Goal: Information Seeking & Learning: Learn about a topic

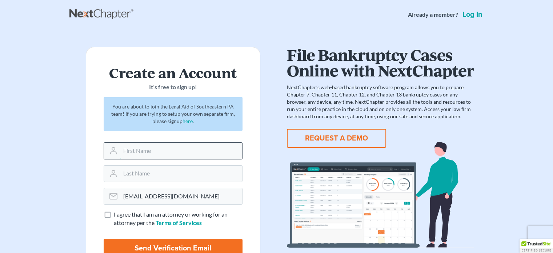
click at [194, 146] on input "text" at bounding box center [181, 151] width 122 height 16
type input "Andrew"
type input "Schreder"
click at [69, 166] on main "Create an Account It’s free to sign up! You are about to join the Legal Aid of …" at bounding box center [276, 155] width 553 height 252
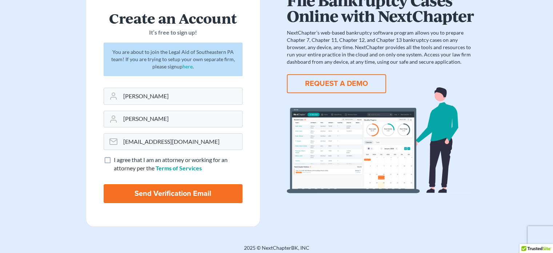
scroll to position [58, 0]
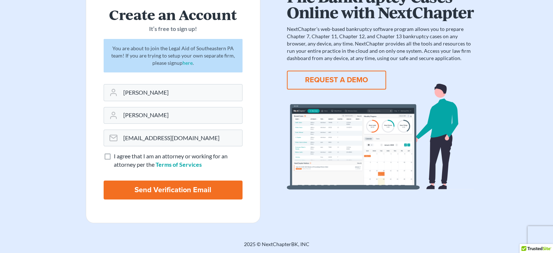
click at [114, 156] on label "I agree that I am an attorney or working for an attorney per the Terms of Servi…" at bounding box center [178, 160] width 129 height 17
click at [117, 156] on input "I agree that I am an attorney or working for an attorney per the Terms of Servi…" at bounding box center [119, 154] width 5 height 5
checkbox input "true"
click at [186, 193] on input "Send Verification Email" at bounding box center [173, 189] width 139 height 19
type input "Thinking..."
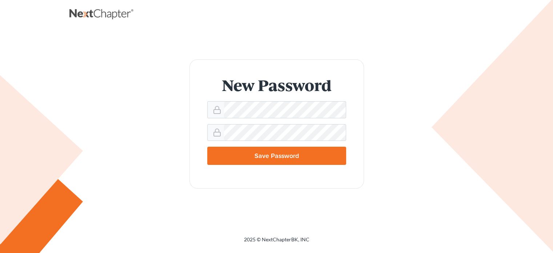
click at [268, 160] on input "Save Password" at bounding box center [276, 156] width 139 height 18
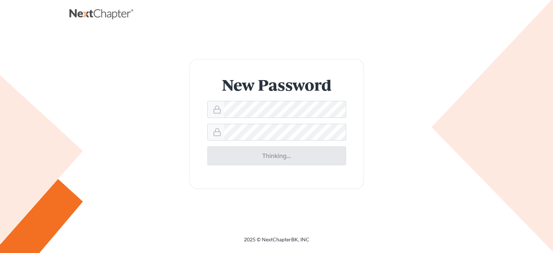
type input "Thinking..."
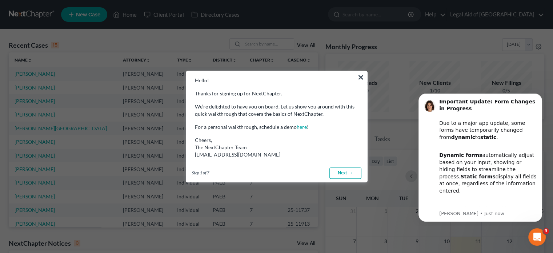
click at [349, 172] on link "Next →" at bounding box center [345, 173] width 32 height 12
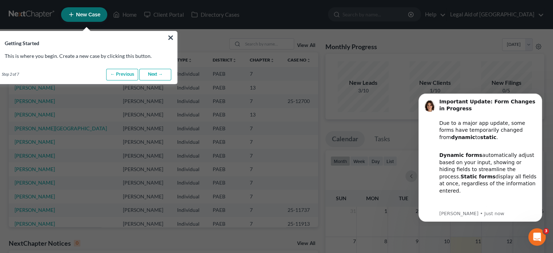
click at [156, 73] on link "Next →" at bounding box center [155, 75] width 32 height 12
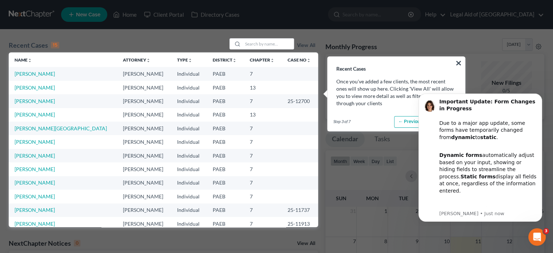
click at [282, 119] on td at bounding box center [300, 114] width 36 height 13
click at [542, 96] on icon "Dismiss notification" at bounding box center [540, 95] width 4 height 4
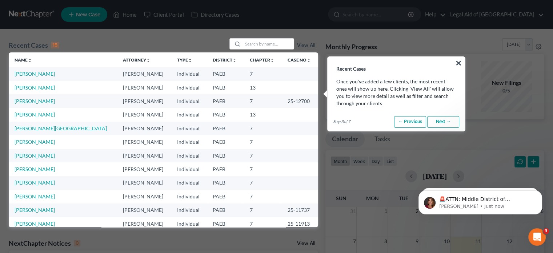
click at [454, 120] on link "Next →" at bounding box center [443, 122] width 32 height 12
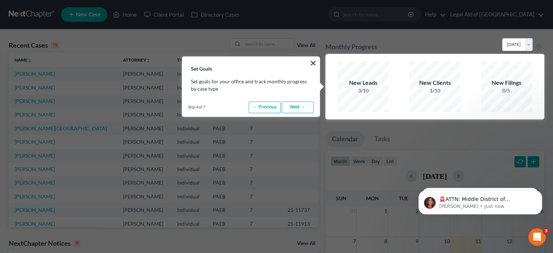
click at [307, 104] on link "Next →" at bounding box center [298, 107] width 32 height 12
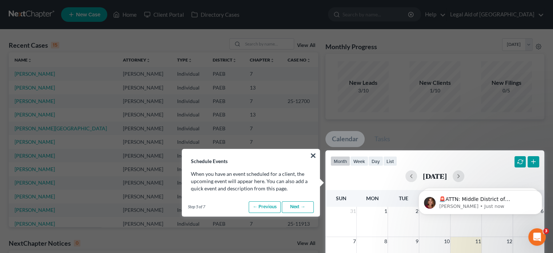
click at [307, 206] on link "Next →" at bounding box center [298, 207] width 32 height 12
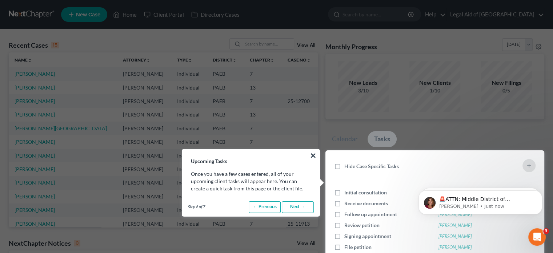
click at [304, 205] on link "Next →" at bounding box center [298, 207] width 32 height 12
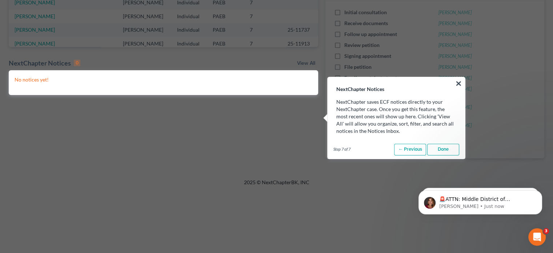
scroll to position [182, 0]
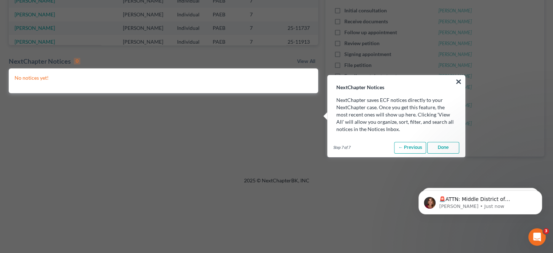
drag, startPoint x: 443, startPoint y: 148, endPoint x: 453, endPoint y: 148, distance: 9.5
click at [444, 148] on link "Done" at bounding box center [443, 148] width 32 height 12
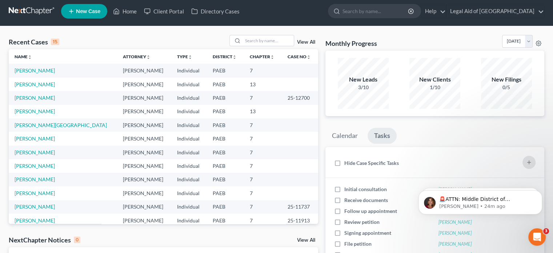
scroll to position [0, 0]
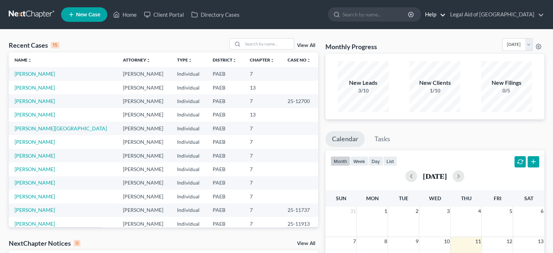
click at [446, 13] on link "Help" at bounding box center [433, 14] width 24 height 13
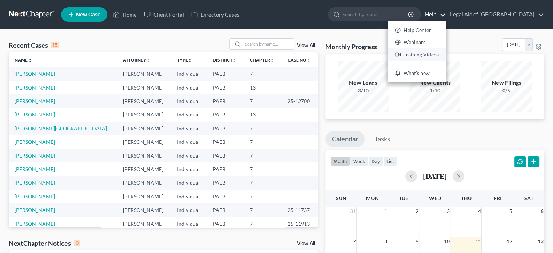
click at [433, 55] on link "Training Videos" at bounding box center [417, 54] width 58 height 12
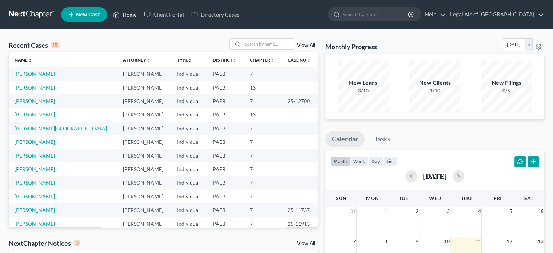
click at [134, 15] on link "Home" at bounding box center [124, 14] width 31 height 13
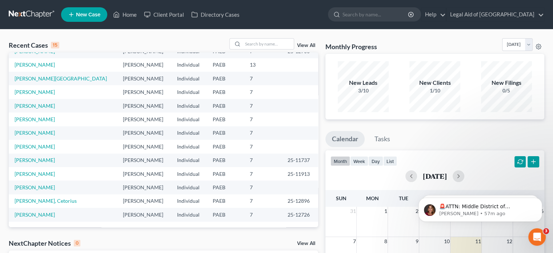
click at [518, 159] on button "button" at bounding box center [521, 162] width 12 height 12
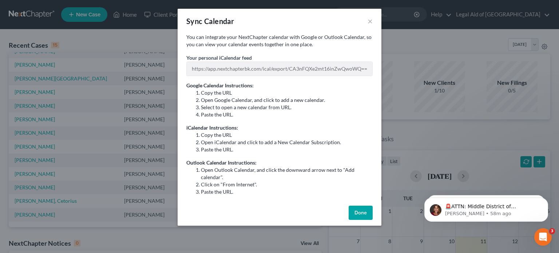
click at [358, 211] on button "Done" at bounding box center [360, 212] width 24 height 15
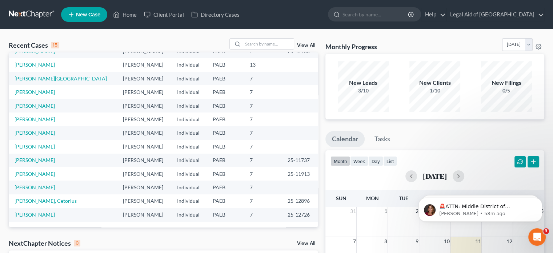
click at [519, 161] on button "button" at bounding box center [521, 162] width 12 height 12
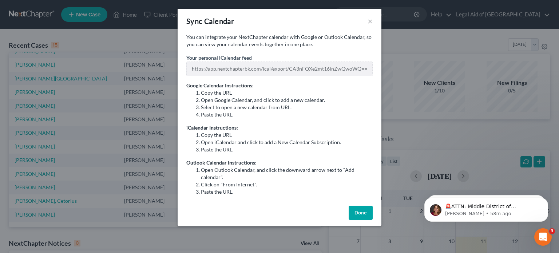
click at [297, 93] on li "Copy the URL" at bounding box center [287, 92] width 172 height 7
drag, startPoint x: 285, startPoint y: 143, endPoint x: 295, endPoint y: 93, distance: 50.7
click at [285, 142] on li "Open iCalendar and click to add a New Calendar Subscription." at bounding box center [287, 142] width 172 height 7
click at [372, 21] on div "Sync Calendar ×" at bounding box center [279, 21] width 204 height 25
click at [367, 21] on button "×" at bounding box center [369, 21] width 5 height 9
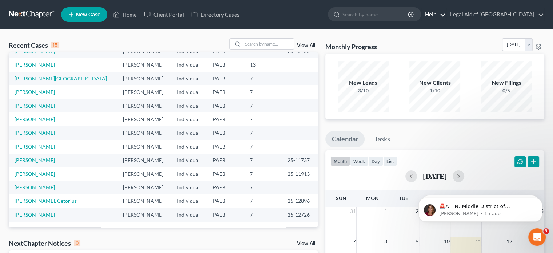
click at [446, 12] on link "Help" at bounding box center [433, 14] width 24 height 13
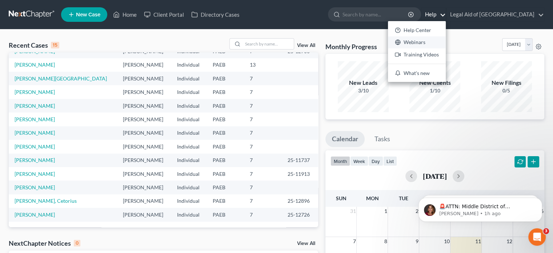
click at [425, 42] on link "Webinars" at bounding box center [417, 42] width 58 height 12
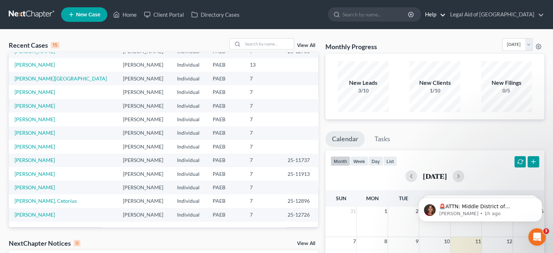
click at [446, 14] on link "Help" at bounding box center [433, 14] width 24 height 13
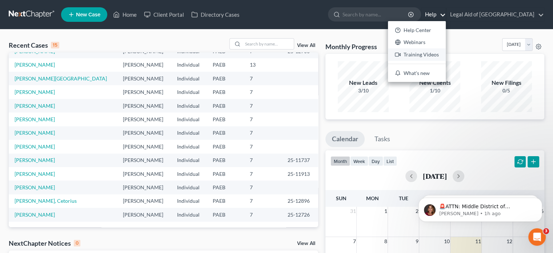
click at [438, 54] on link "Training Videos" at bounding box center [417, 54] width 58 height 12
